Goal: Information Seeking & Learning: Learn about a topic

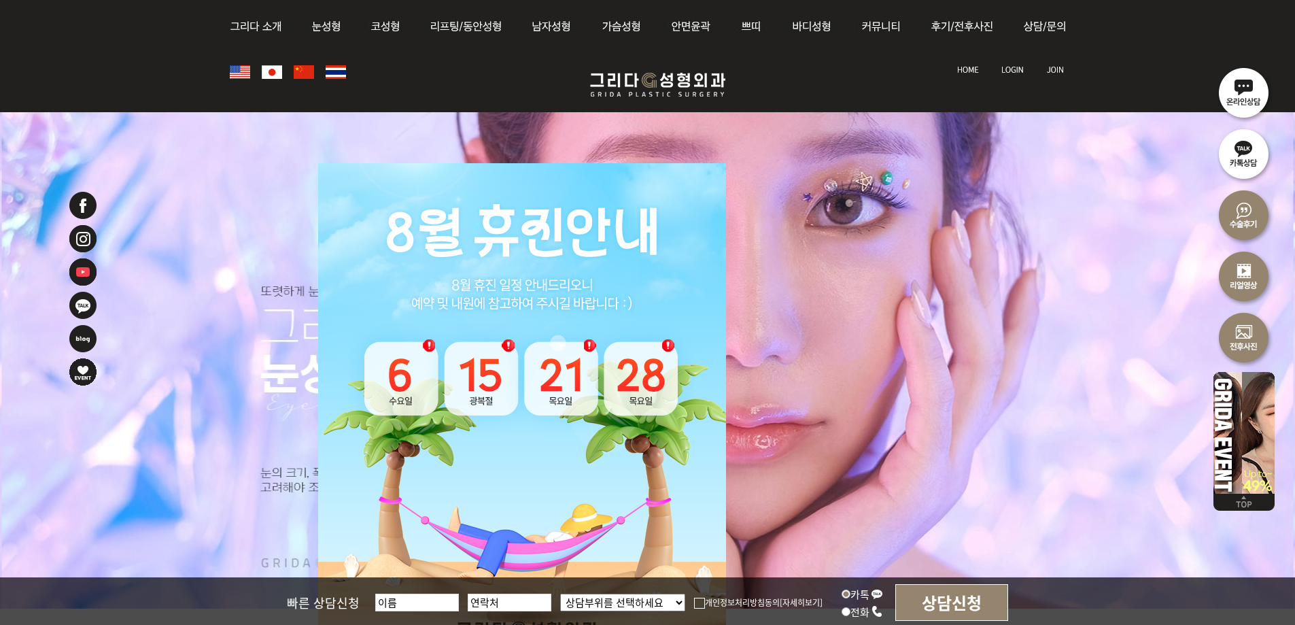
scroll to position [204, 0]
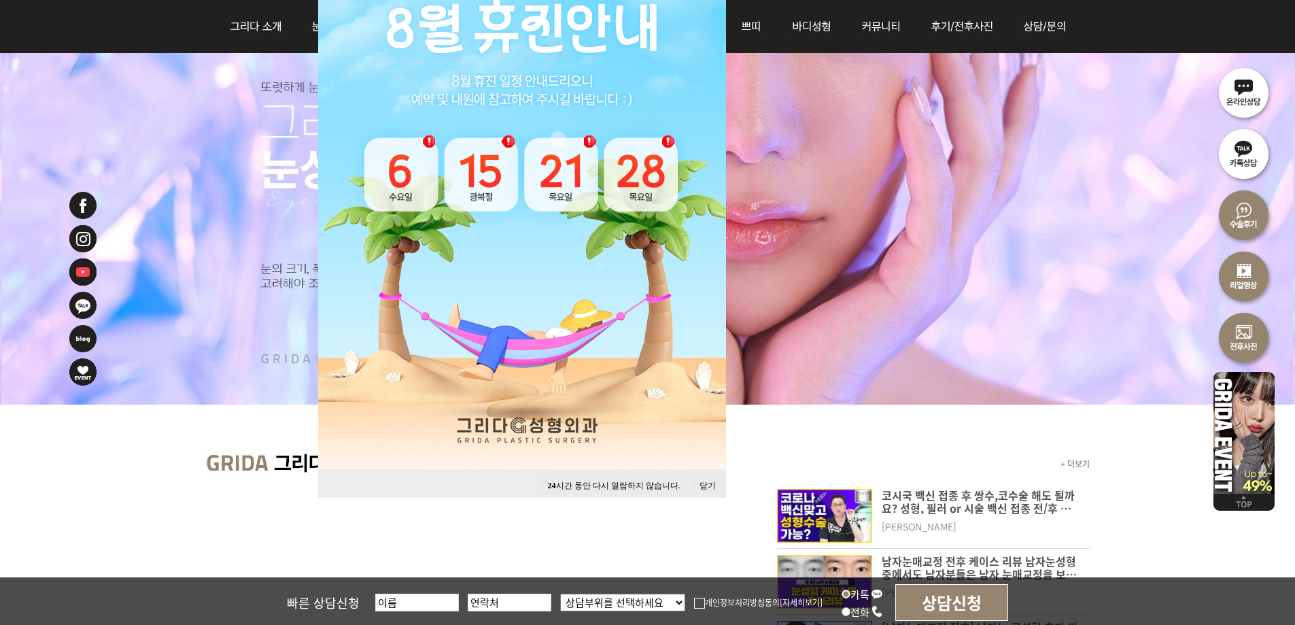
click at [620, 483] on button "24 시간 동안 다시 열람하지 않습니다." at bounding box center [614, 486] width 146 height 18
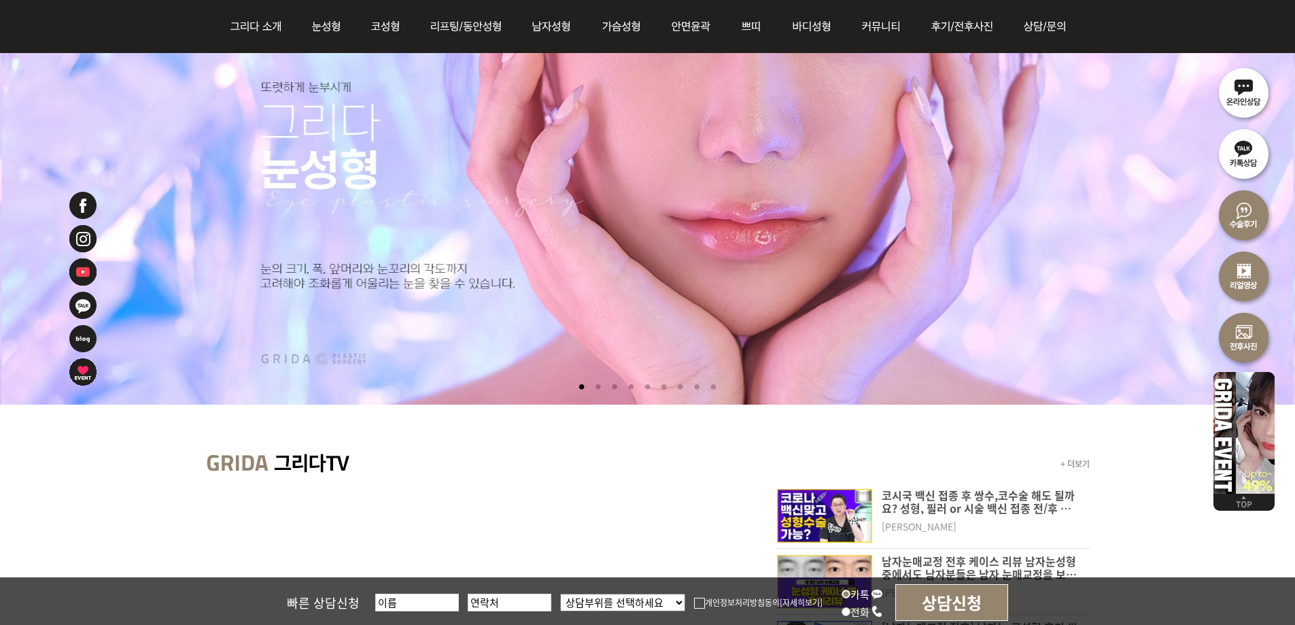
scroll to position [68, 0]
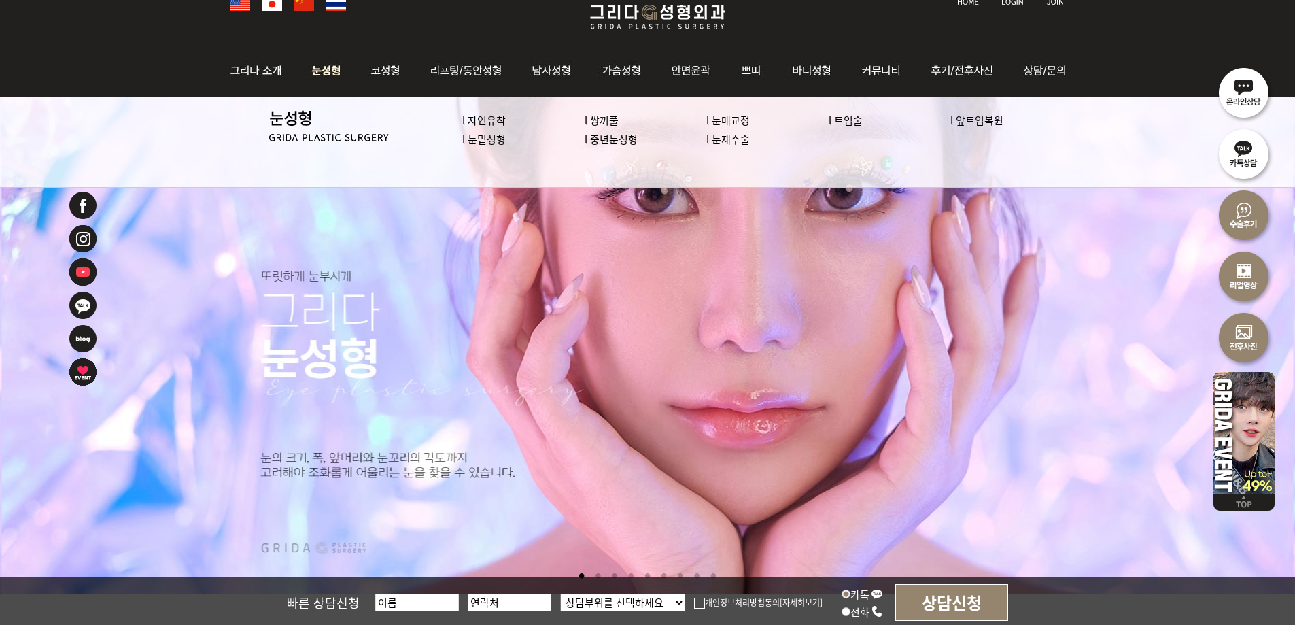
click at [495, 121] on link "l 자연유착" at bounding box center [484, 120] width 44 height 14
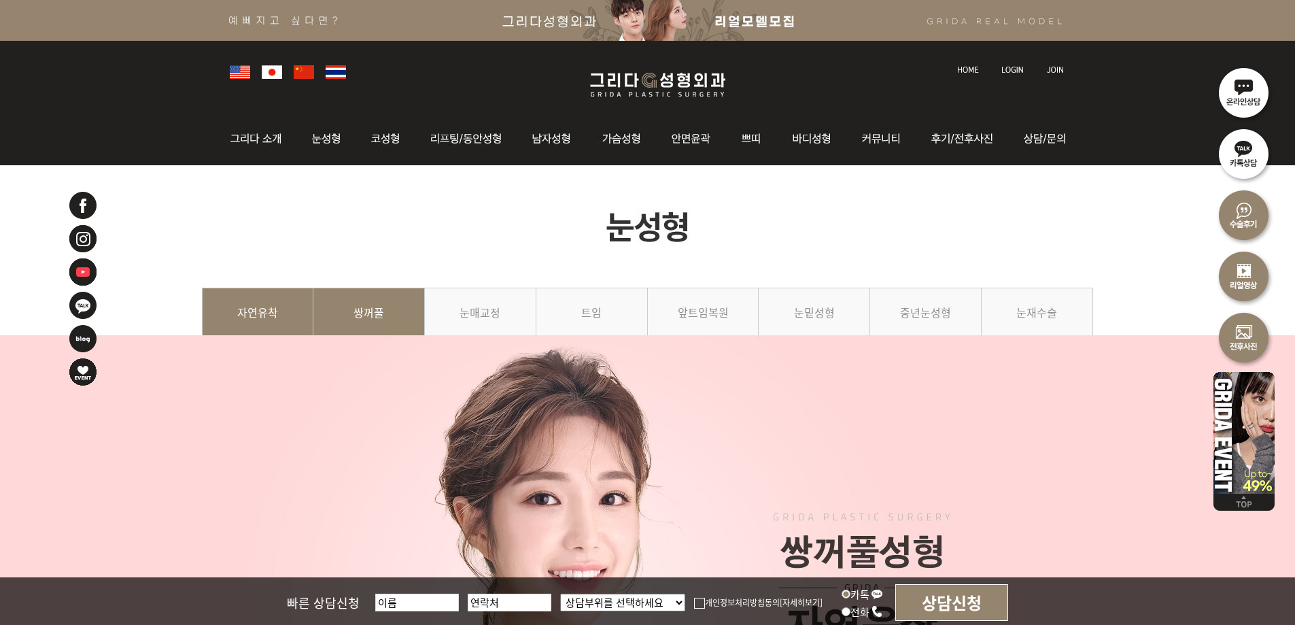
click at [396, 320] on link "쌍꺼풀" at bounding box center [369, 319] width 112 height 62
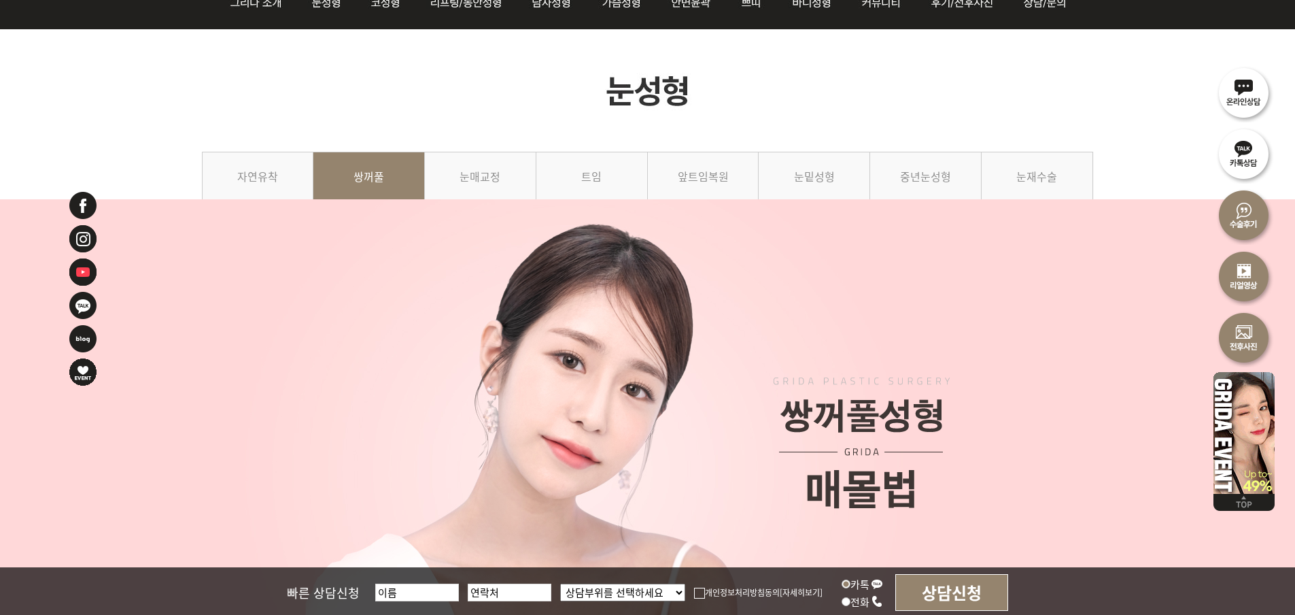
scroll to position [68, 0]
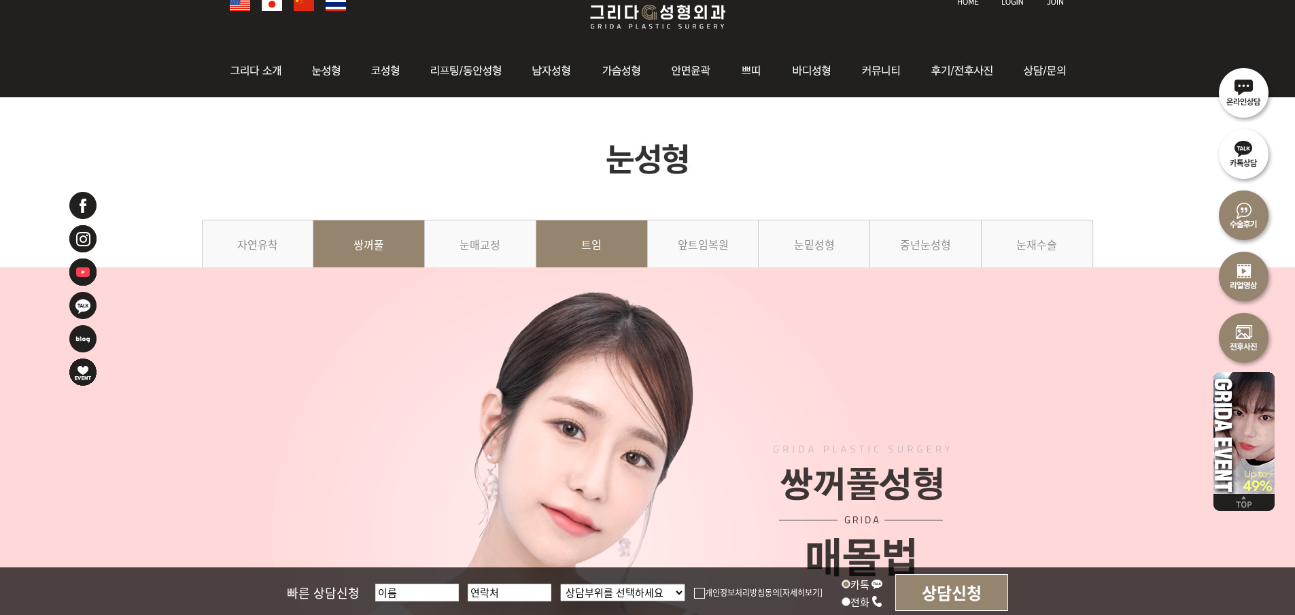
click at [579, 250] on link "트임" at bounding box center [592, 251] width 112 height 62
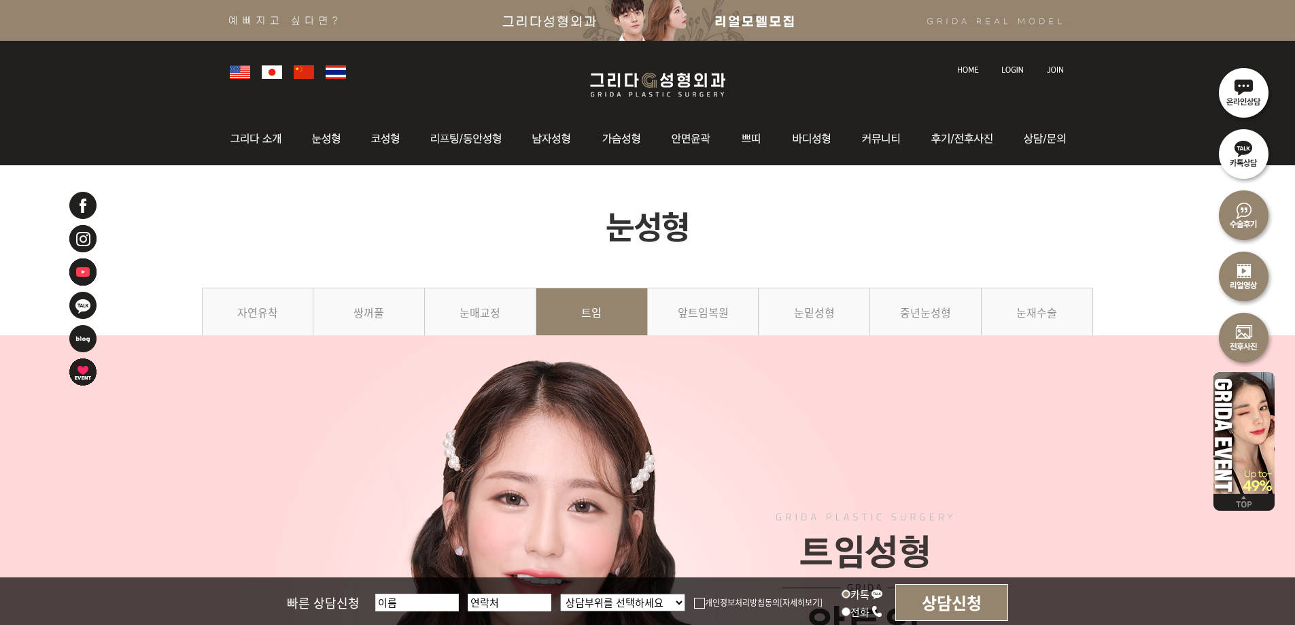
scroll to position [204, 0]
